Goal: Task Accomplishment & Management: Use online tool/utility

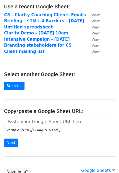
scroll to position [54, 0]
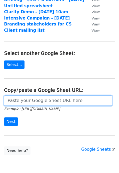
click at [17, 103] on input "url" at bounding box center [58, 101] width 108 height 10
paste input "https://docs.google.com/spreadsheets/d/1tXzO6bqmC0bbDBnvrKEDvyPNhPfQQCtOtCxcPNP…"
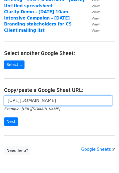
scroll to position [0, 166]
type input "https://docs.google.com/spreadsheets/d/1tXzO6bqmC0bbDBnvrKEDvyPNhPfQQCtOtCxcPNP…"
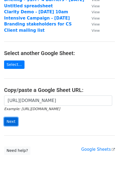
click at [12, 119] on input "Next" at bounding box center [11, 122] width 14 height 8
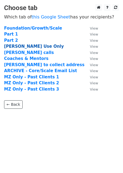
click at [21, 45] on strong "Mike Use Only" at bounding box center [34, 46] width 60 height 5
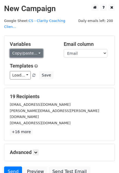
click at [33, 49] on link "Copy/paste..." at bounding box center [26, 53] width 33 height 8
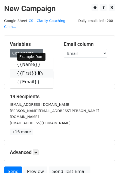
click at [22, 69] on link "{{First}}" at bounding box center [31, 73] width 43 height 9
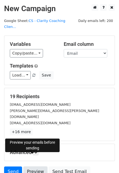
click at [29, 167] on link "Preview" at bounding box center [35, 172] width 24 height 10
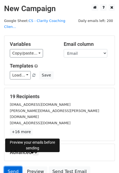
click at [14, 167] on link "Send" at bounding box center [13, 172] width 18 height 10
